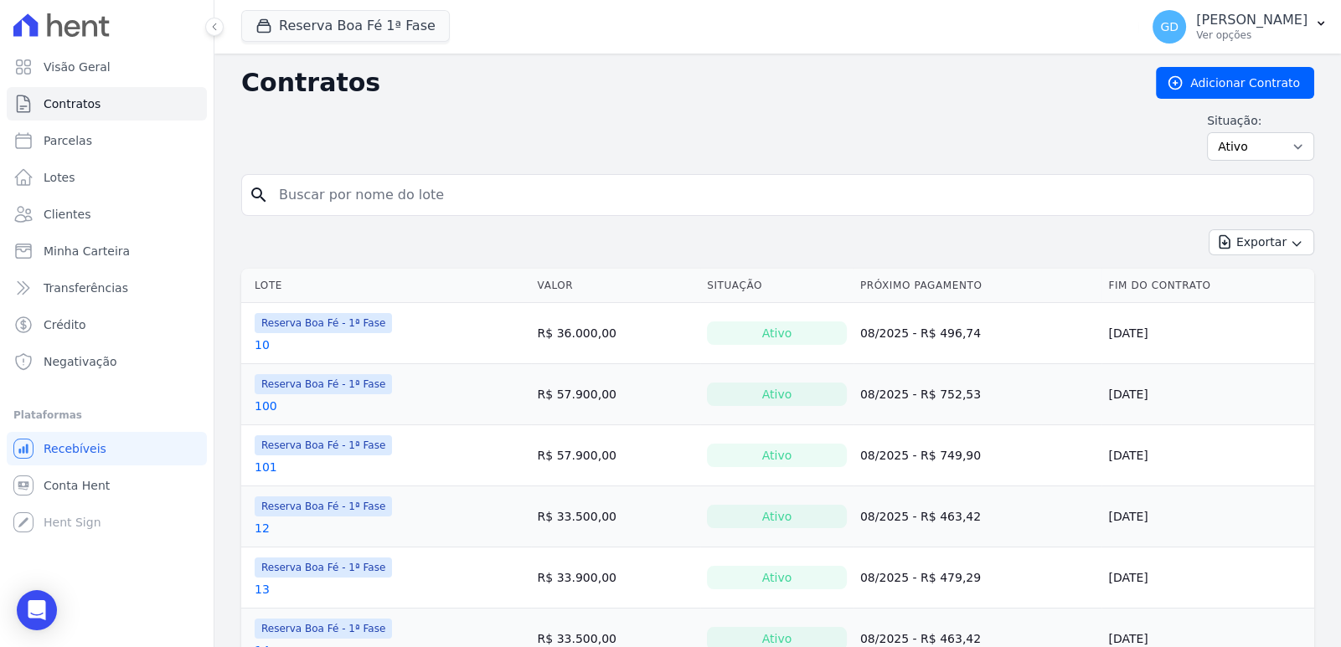
drag, startPoint x: 0, startPoint y: 0, endPoint x: 402, endPoint y: 192, distance: 445.4
click at [402, 192] on input "search" at bounding box center [788, 194] width 1038 height 33
click at [343, 17] on button "Reserva Boa Fé 1ª Fase" at bounding box center [345, 26] width 209 height 32
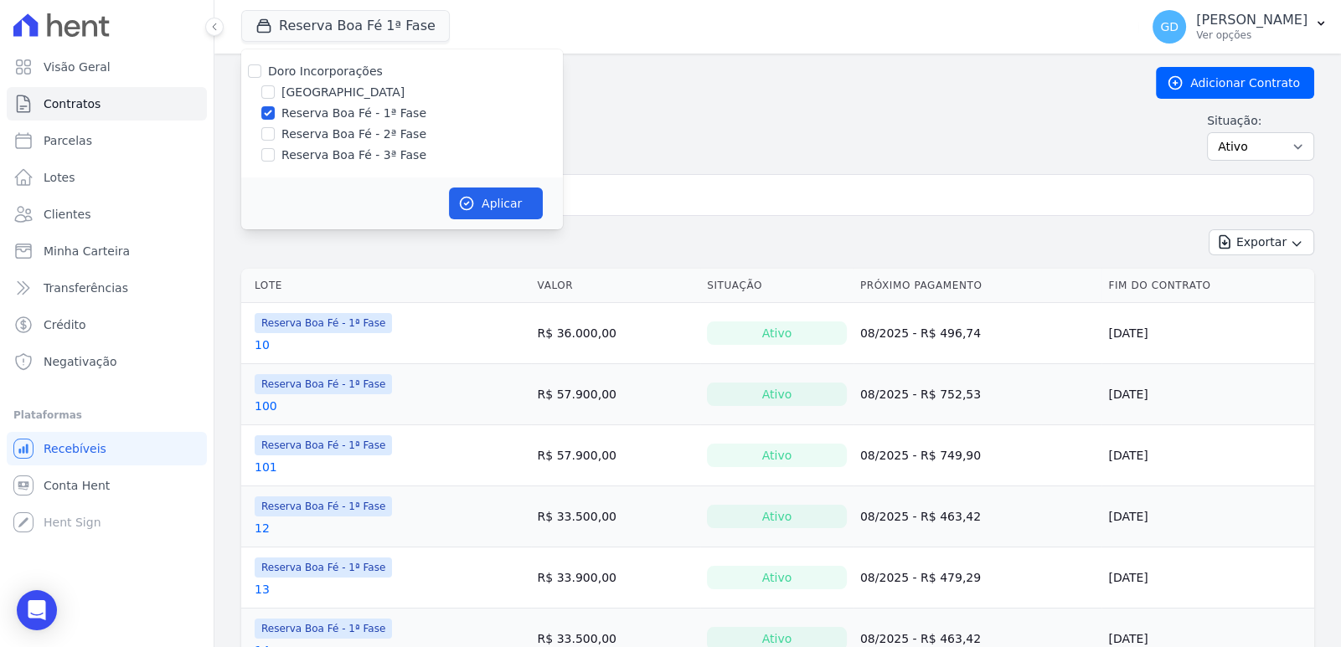
click at [343, 147] on label "Reserva Boa Fé - 3ª Fase" at bounding box center [353, 156] width 145 height 18
click at [275, 148] on input "Reserva Boa Fé - 3ª Fase" at bounding box center [267, 154] width 13 height 13
checkbox input "true"
click at [344, 139] on label "Reserva Boa Fé - 2ª Fase" at bounding box center [353, 135] width 145 height 18
click at [275, 139] on input "Reserva Boa Fé - 2ª Fase" at bounding box center [267, 133] width 13 height 13
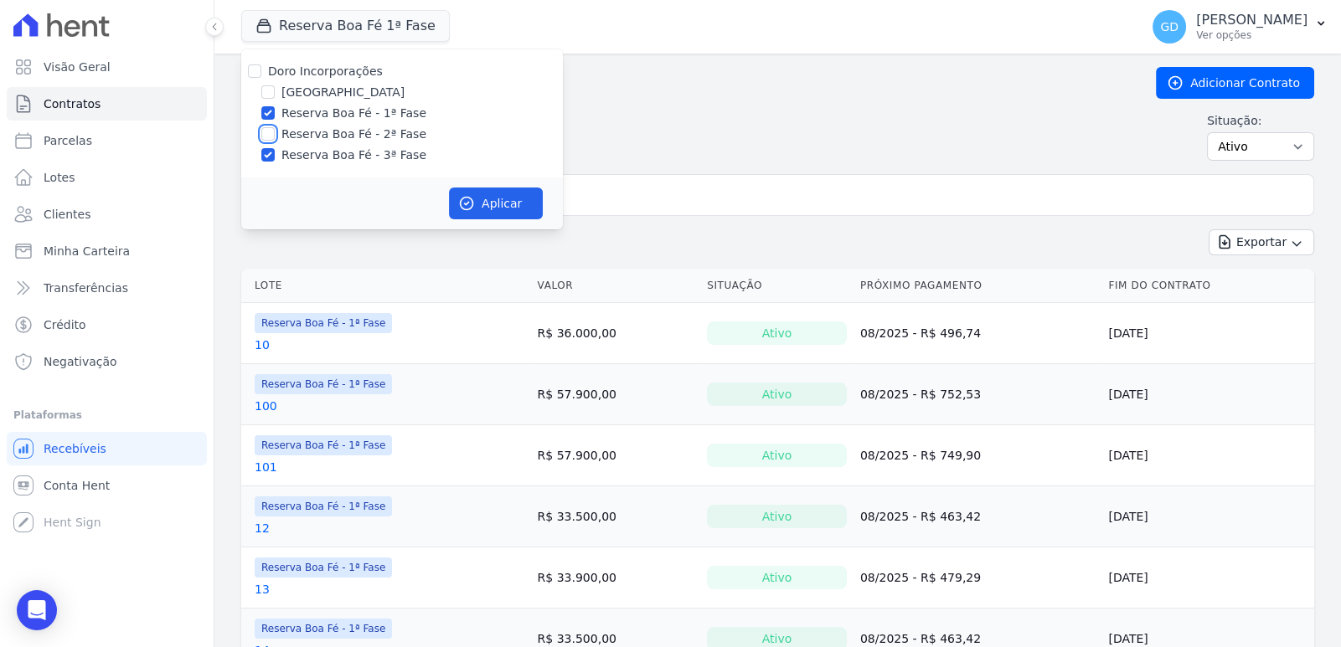
checkbox input "true"
click at [352, 161] on label "Reserva Boa Fé - 3ª Fase" at bounding box center [353, 156] width 145 height 18
click at [275, 161] on input "Reserva Boa Fé - 3ª Fase" at bounding box center [267, 154] width 13 height 13
checkbox input "false"
click at [473, 205] on icon "button" at bounding box center [466, 203] width 17 height 17
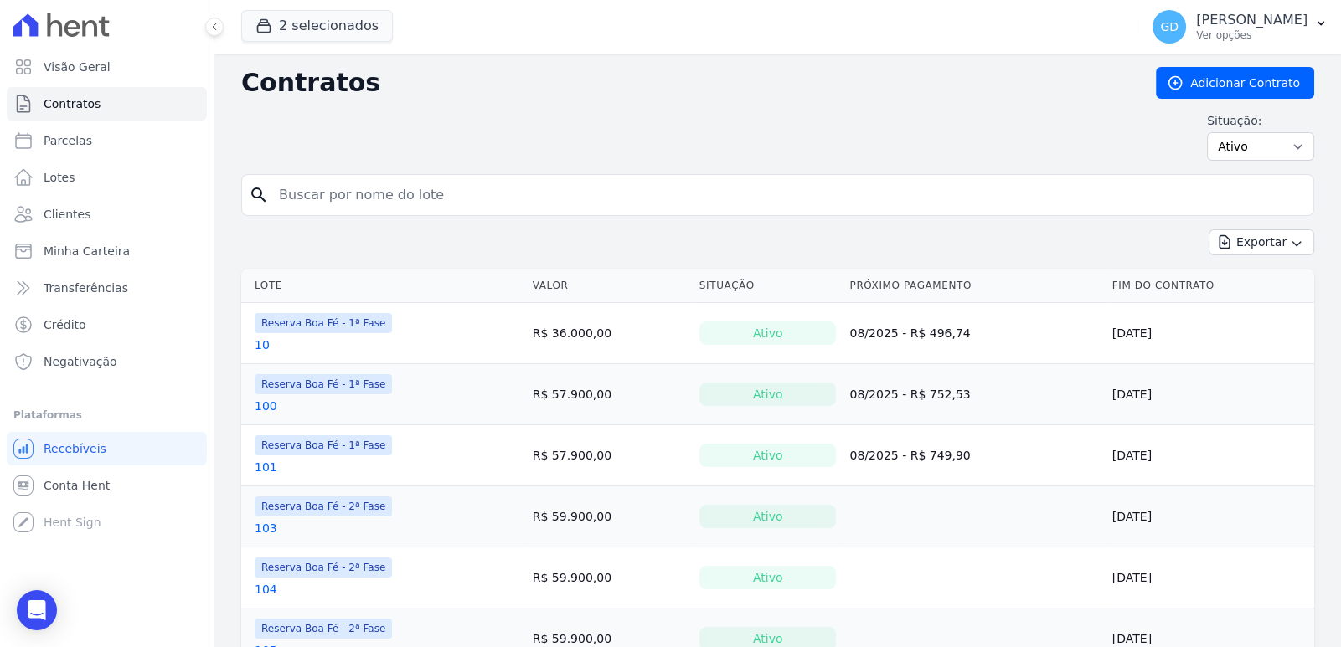
click at [419, 207] on input "search" at bounding box center [788, 194] width 1038 height 33
type input "178"
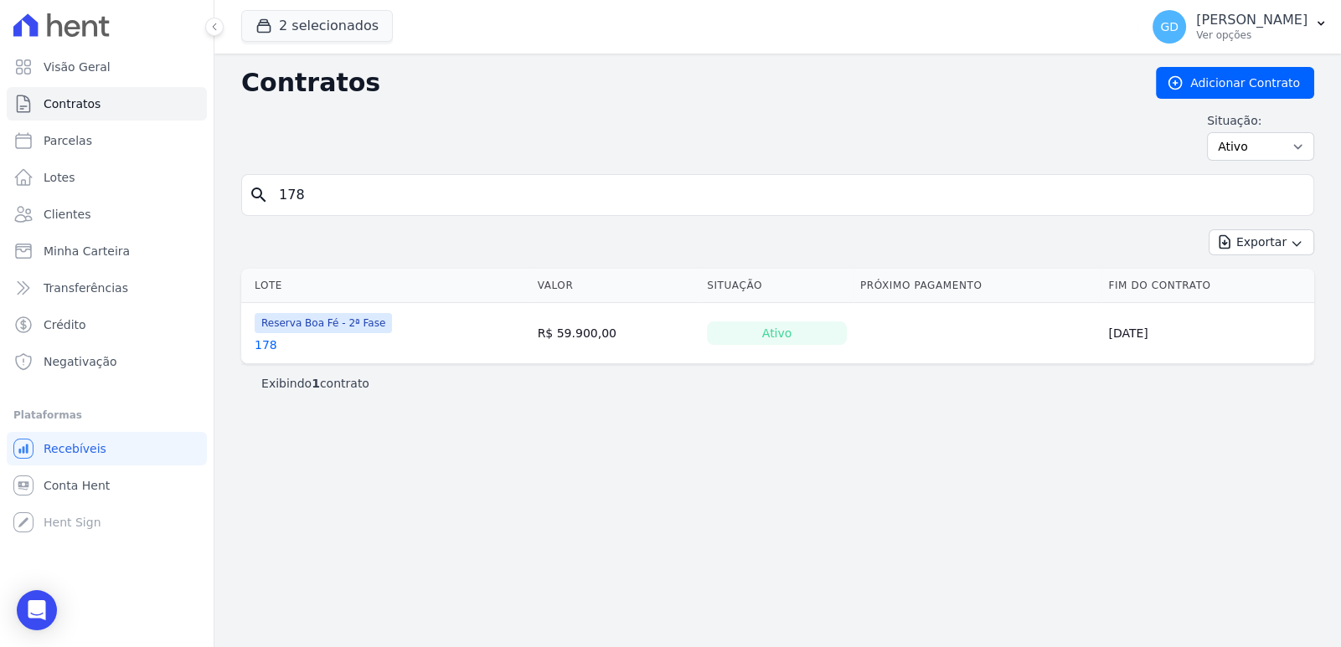
click at [265, 351] on link "178" at bounding box center [266, 345] width 23 height 17
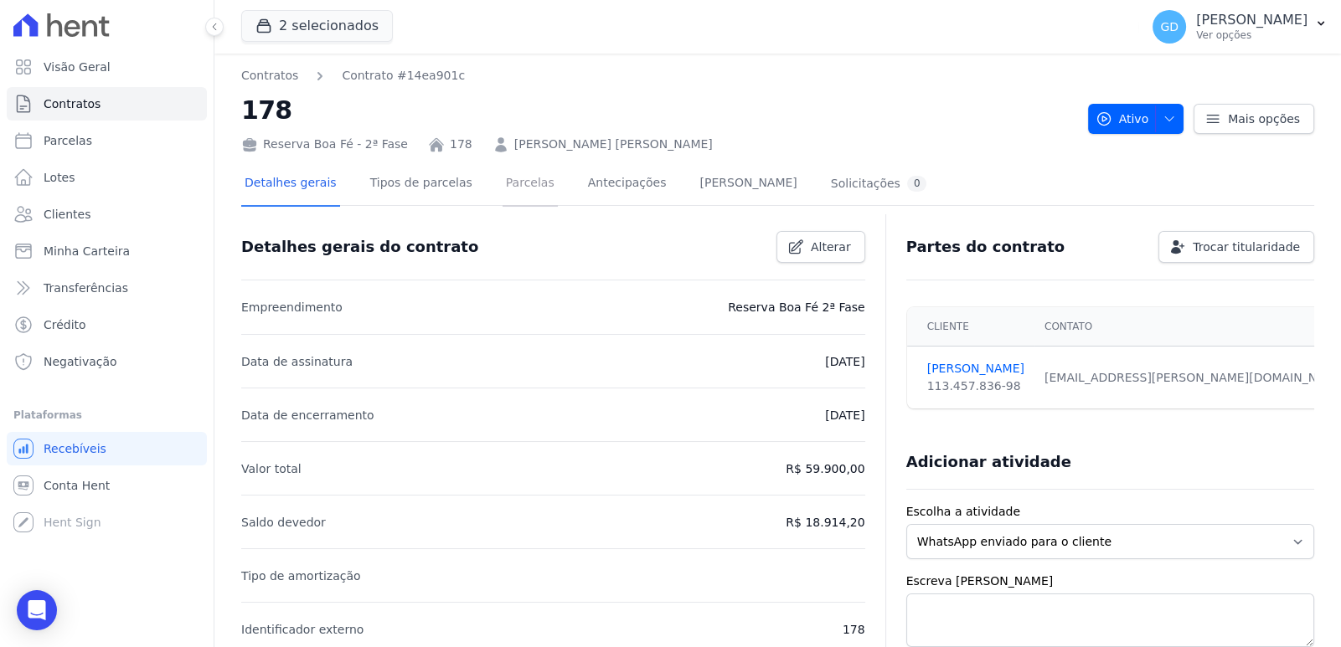
click at [502, 178] on link "Parcelas" at bounding box center [529, 184] width 55 height 44
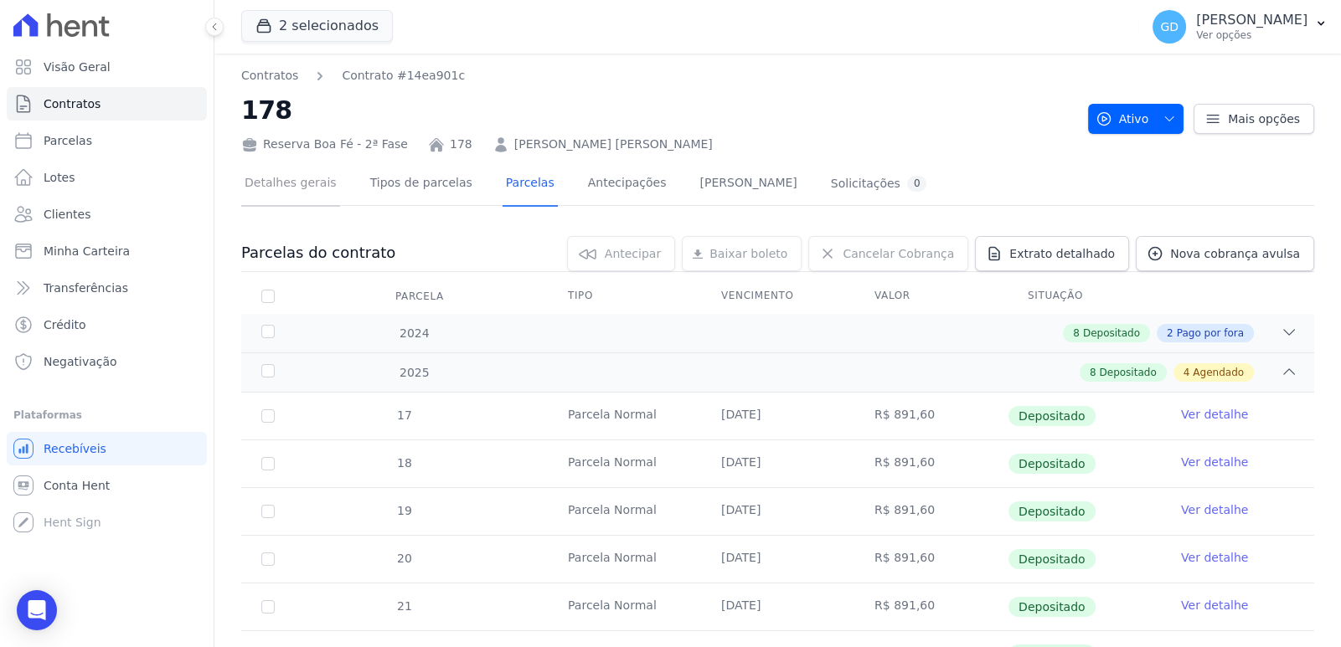
click at [303, 185] on link "Detalhes gerais" at bounding box center [290, 184] width 99 height 44
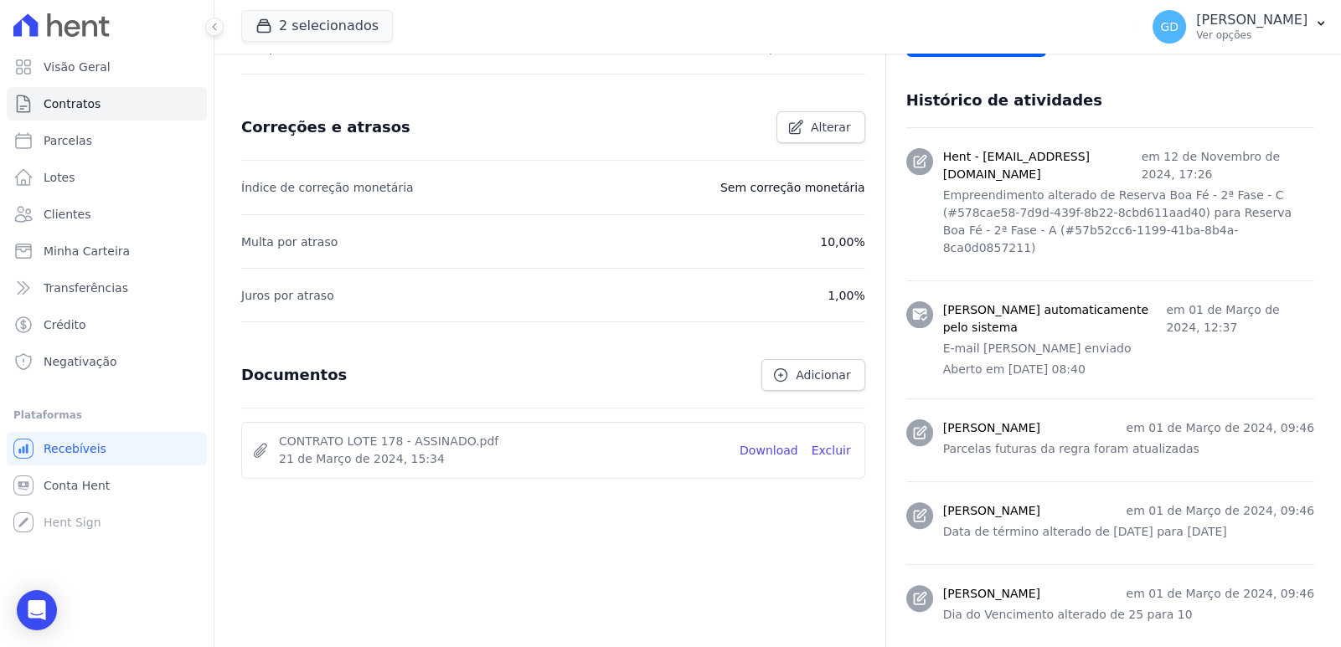
scroll to position [669, 0]
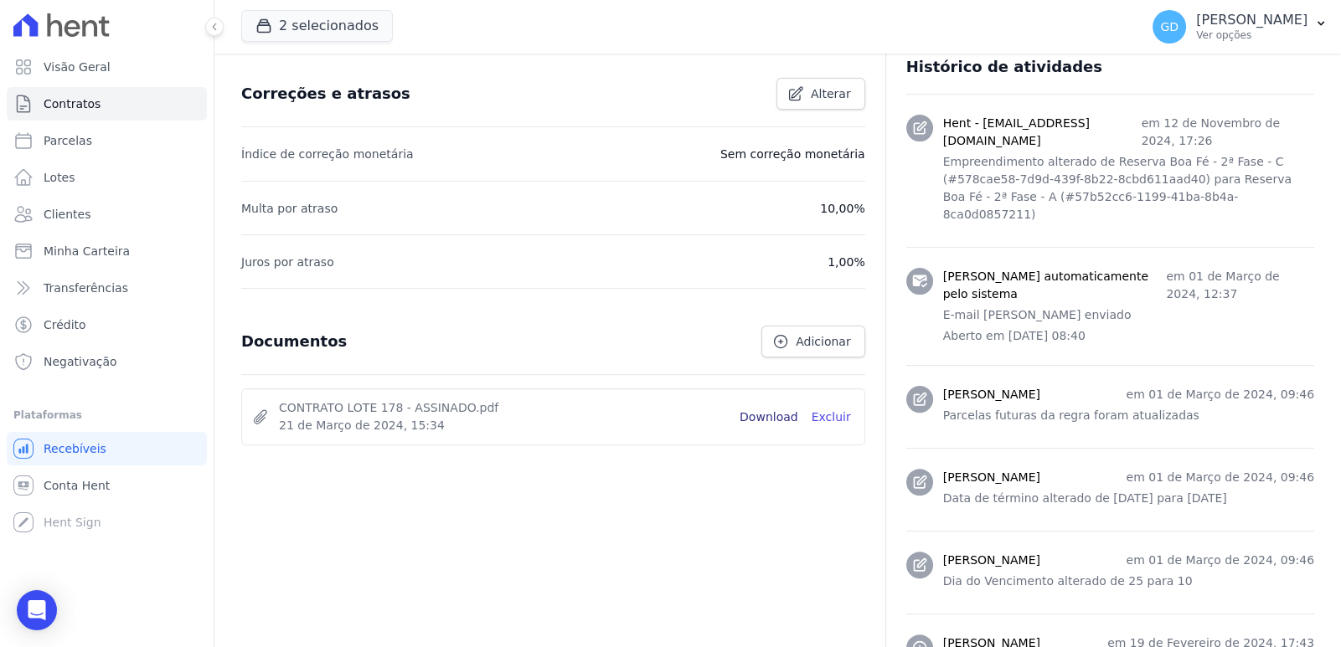
click at [762, 413] on link "Download" at bounding box center [768, 418] width 59 height 18
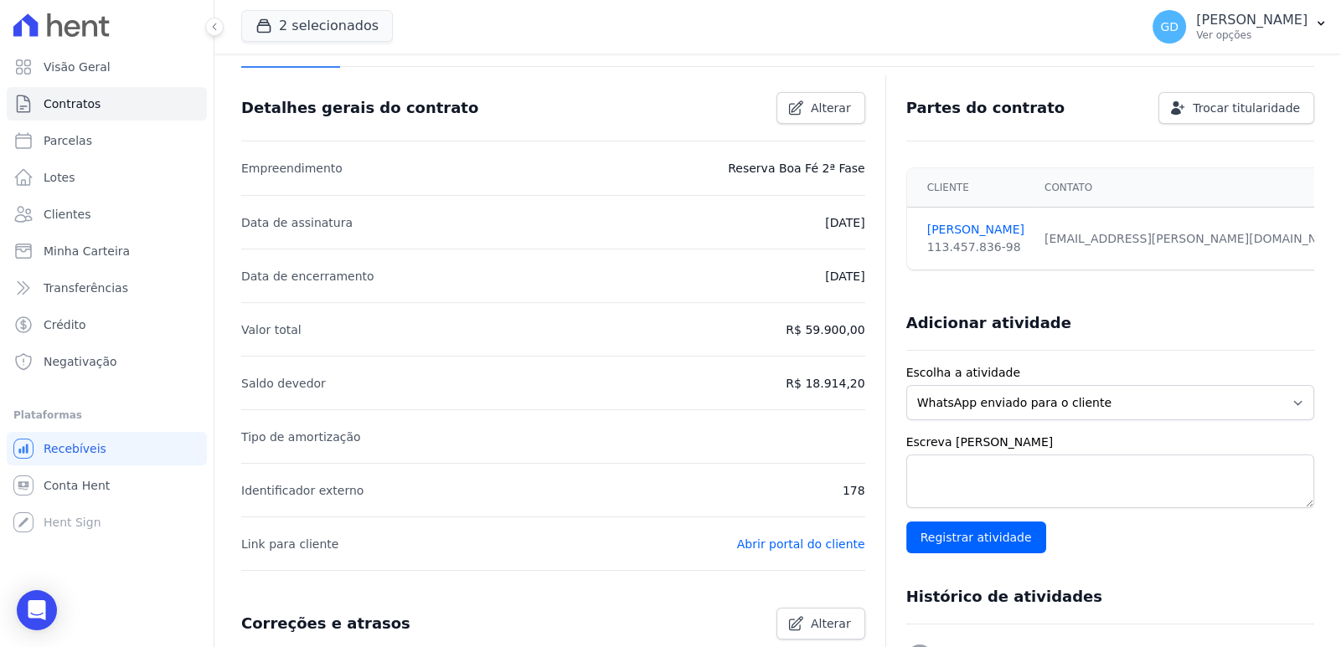
scroll to position [83, 0]
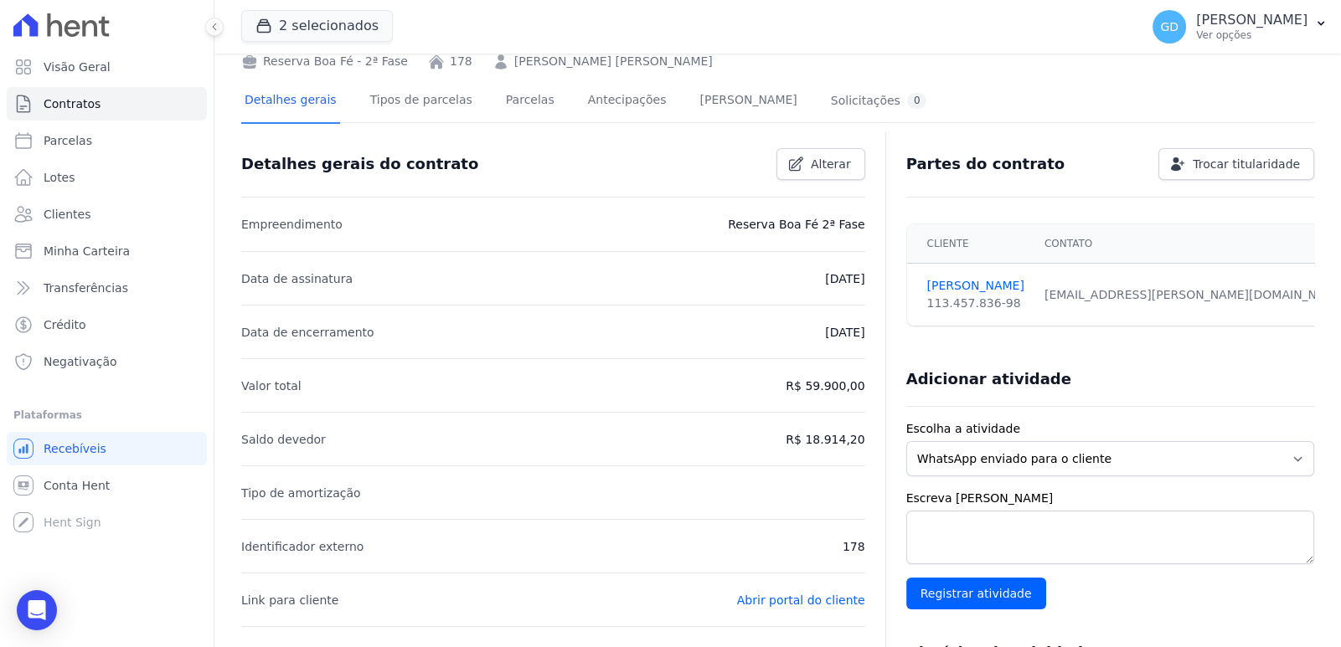
click at [963, 105] on div "Detalhes gerais Tipos de parcelas [GEOGRAPHIC_DATA] Antecipações [PERSON_NAME] …" at bounding box center [777, 101] width 1073 height 42
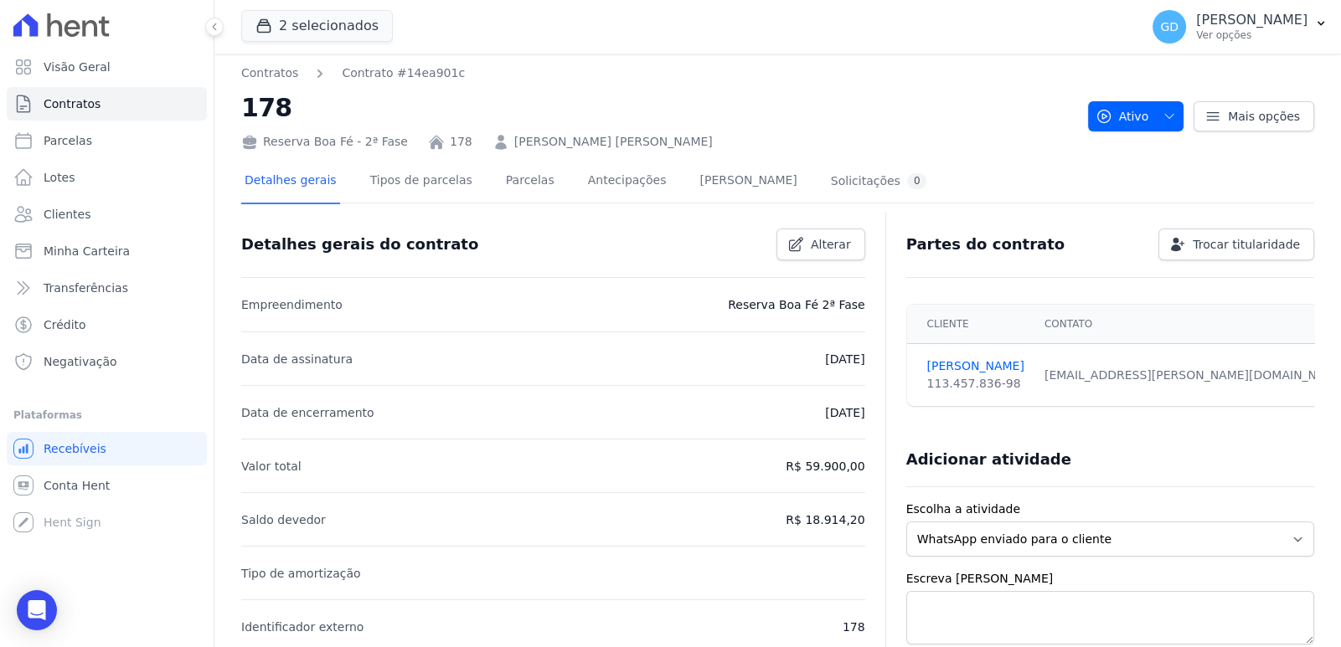
scroll to position [0, 0]
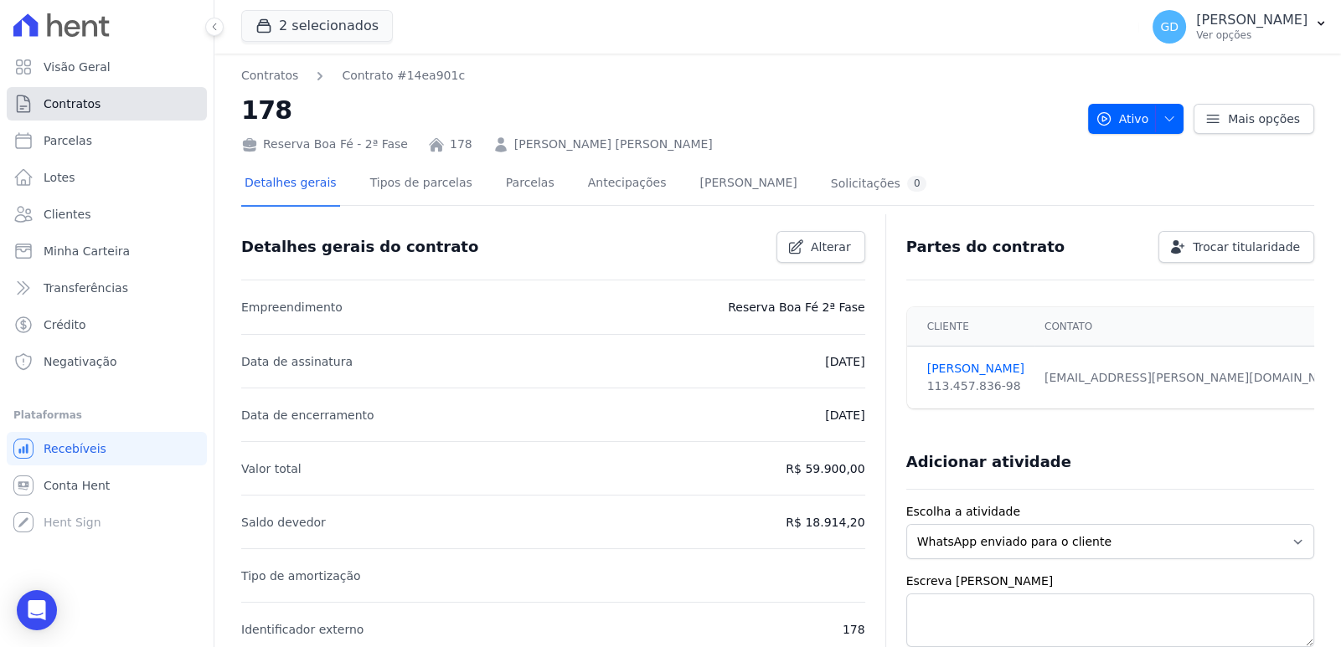
click at [69, 96] on span "Contratos" at bounding box center [72, 103] width 57 height 17
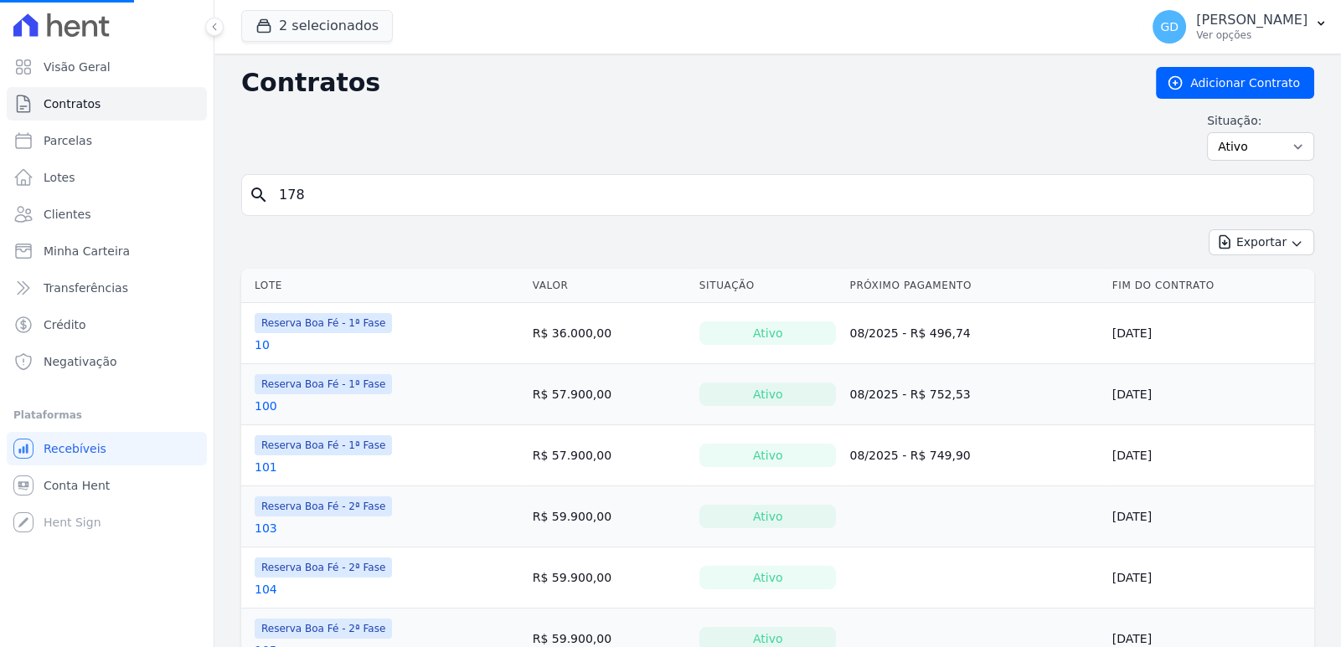
click at [452, 200] on input "178" at bounding box center [788, 194] width 1038 height 33
click at [361, 21] on button "2 selecionados" at bounding box center [317, 26] width 152 height 32
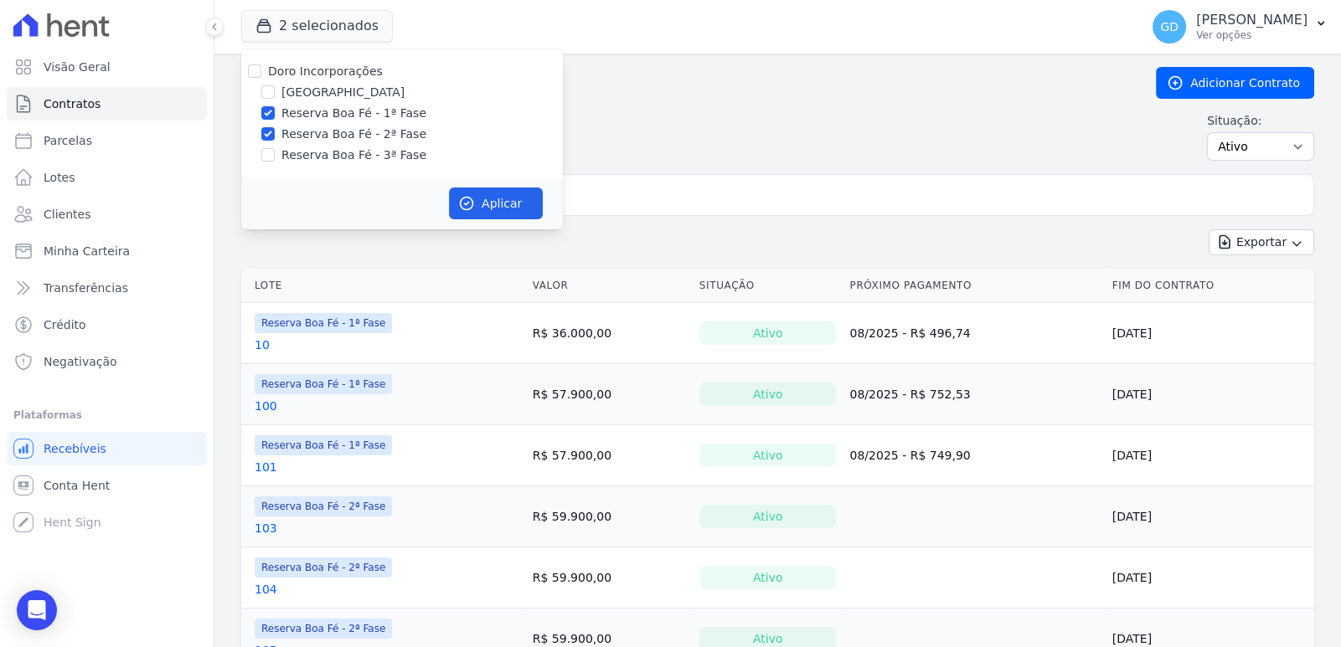
click at [353, 152] on label "Reserva Boa Fé - 3ª Fase" at bounding box center [353, 156] width 145 height 18
click at [275, 152] on input "Reserva Boa Fé - 3ª Fase" at bounding box center [267, 154] width 13 height 13
checkbox input "true"
click at [479, 193] on button "Aplicar" at bounding box center [496, 204] width 94 height 32
click at [665, 206] on input "search" at bounding box center [788, 194] width 1038 height 33
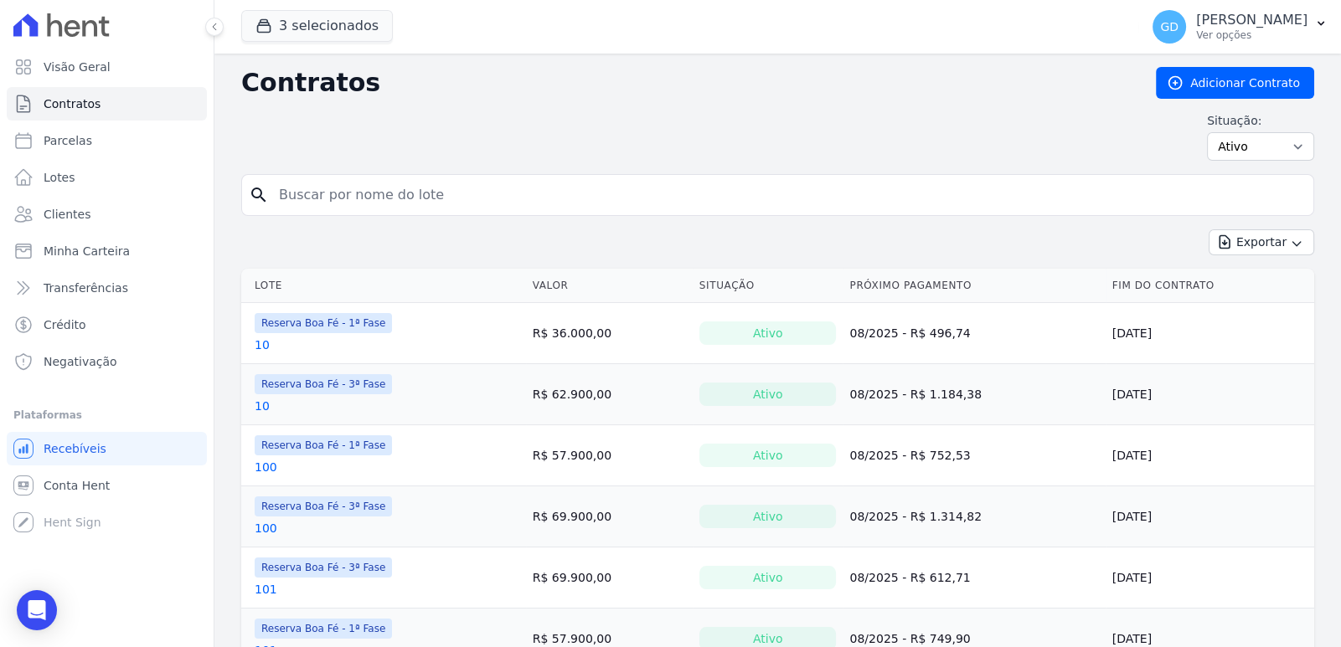
click at [665, 206] on input "search" at bounding box center [788, 194] width 1038 height 33
type input "a"
type input "7"
type input "178"
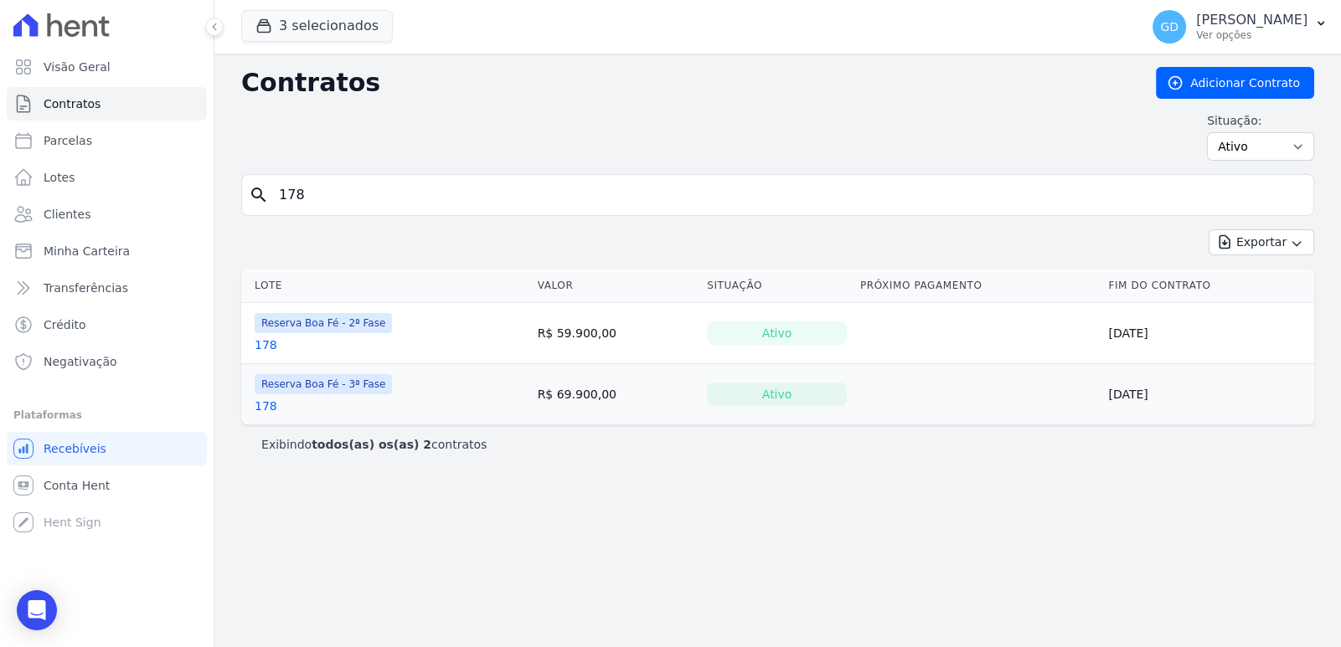
click at [263, 410] on link "178" at bounding box center [266, 406] width 23 height 17
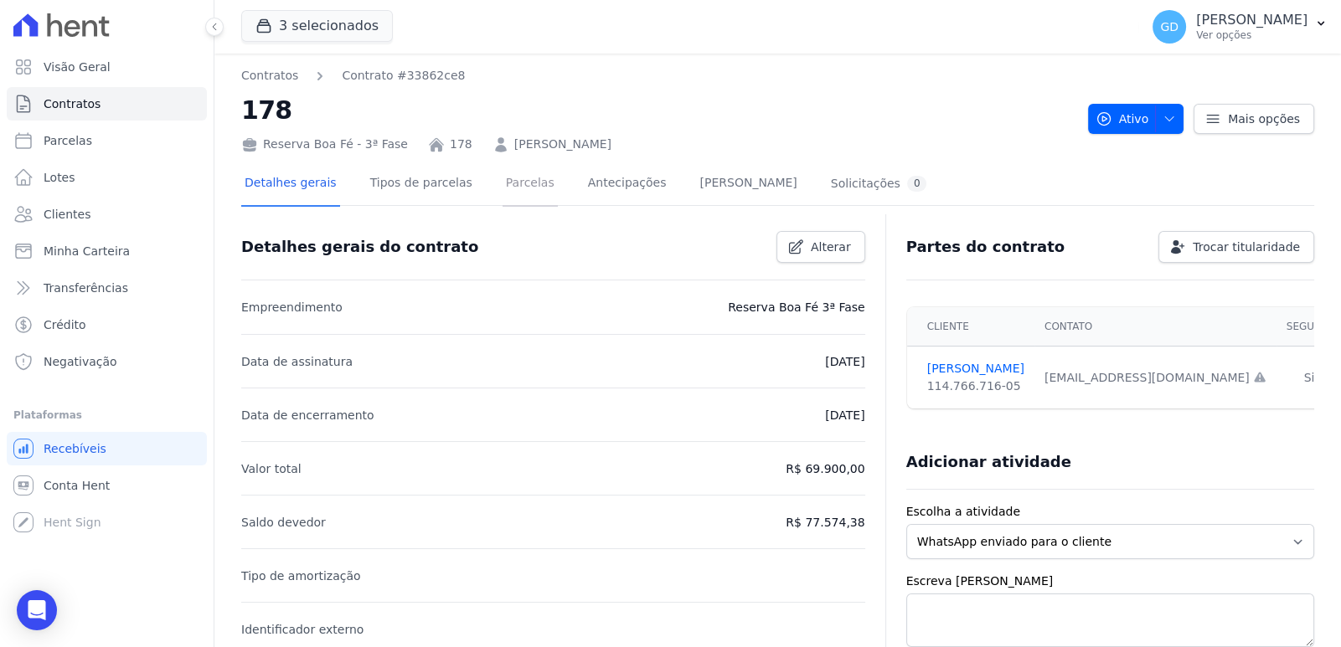
click at [513, 178] on link "Parcelas" at bounding box center [529, 184] width 55 height 44
